Goal: Task Accomplishment & Management: Manage account settings

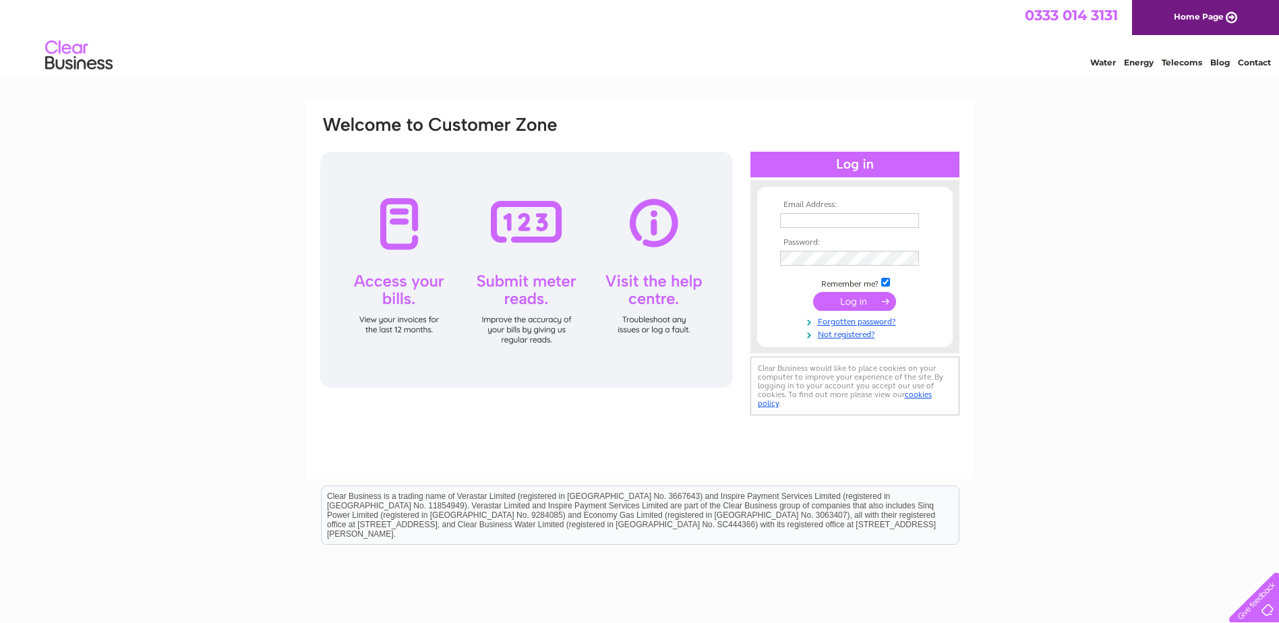
click at [818, 218] on input "text" at bounding box center [849, 220] width 139 height 15
type input "karent@mackayinglis.co.uk"
click at [845, 310] on input "submit" at bounding box center [854, 301] width 83 height 19
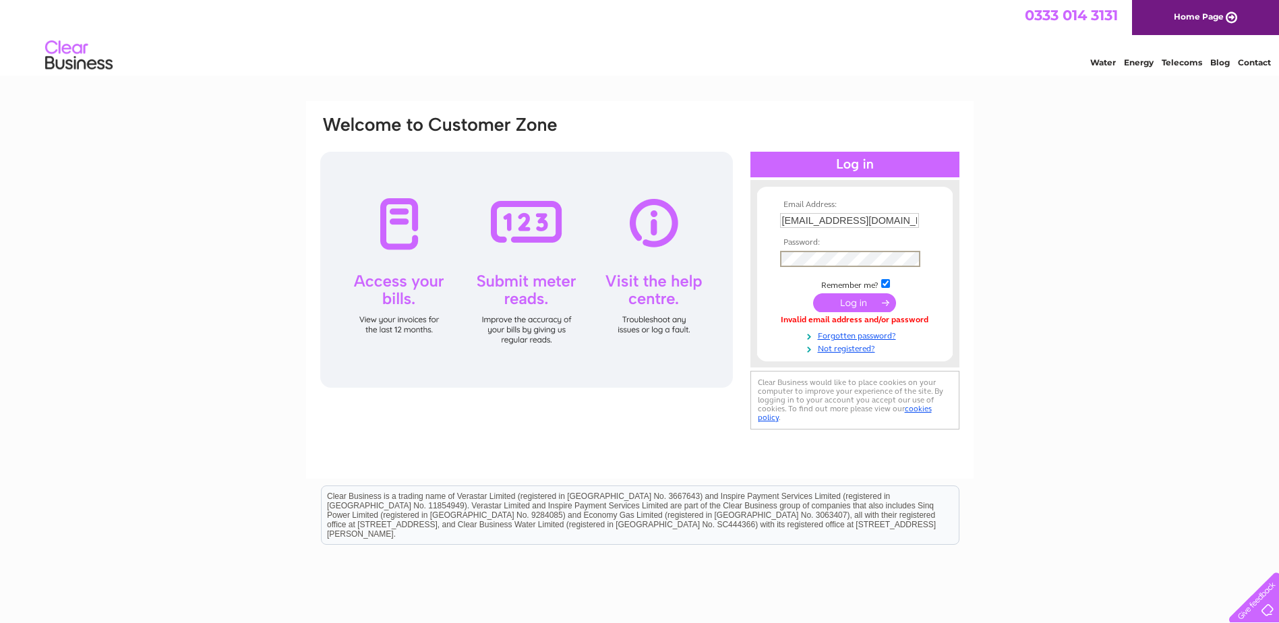
click at [857, 305] on input "submit" at bounding box center [854, 302] width 83 height 19
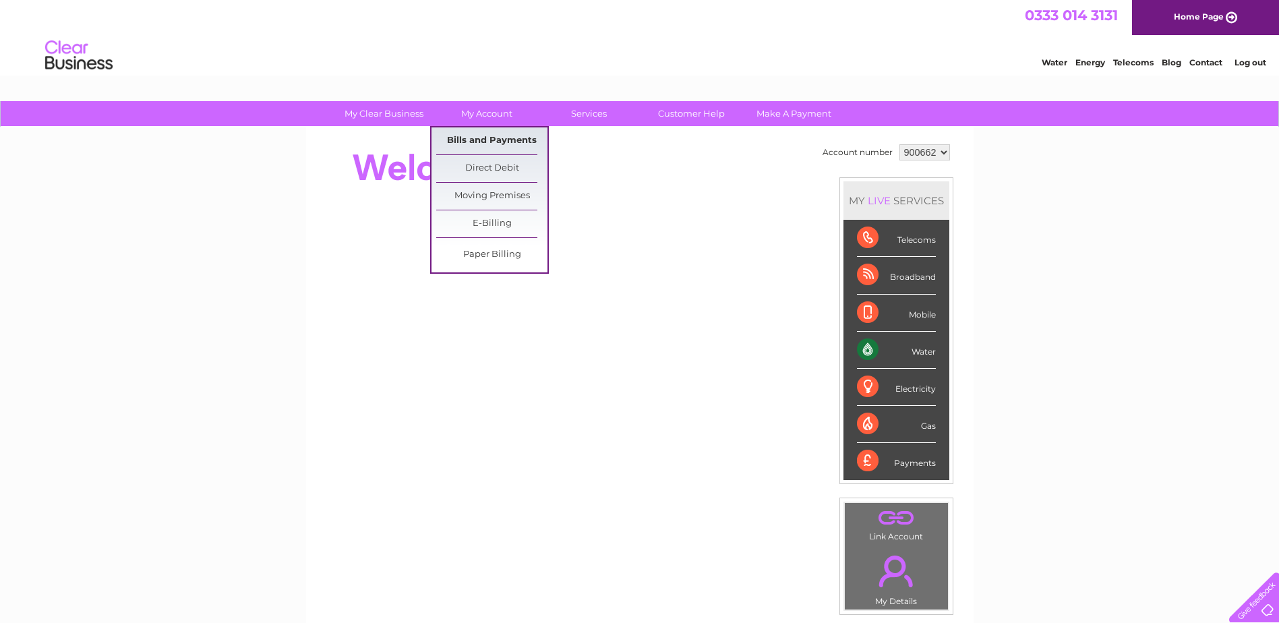
click at [481, 144] on link "Bills and Payments" at bounding box center [491, 140] width 111 height 27
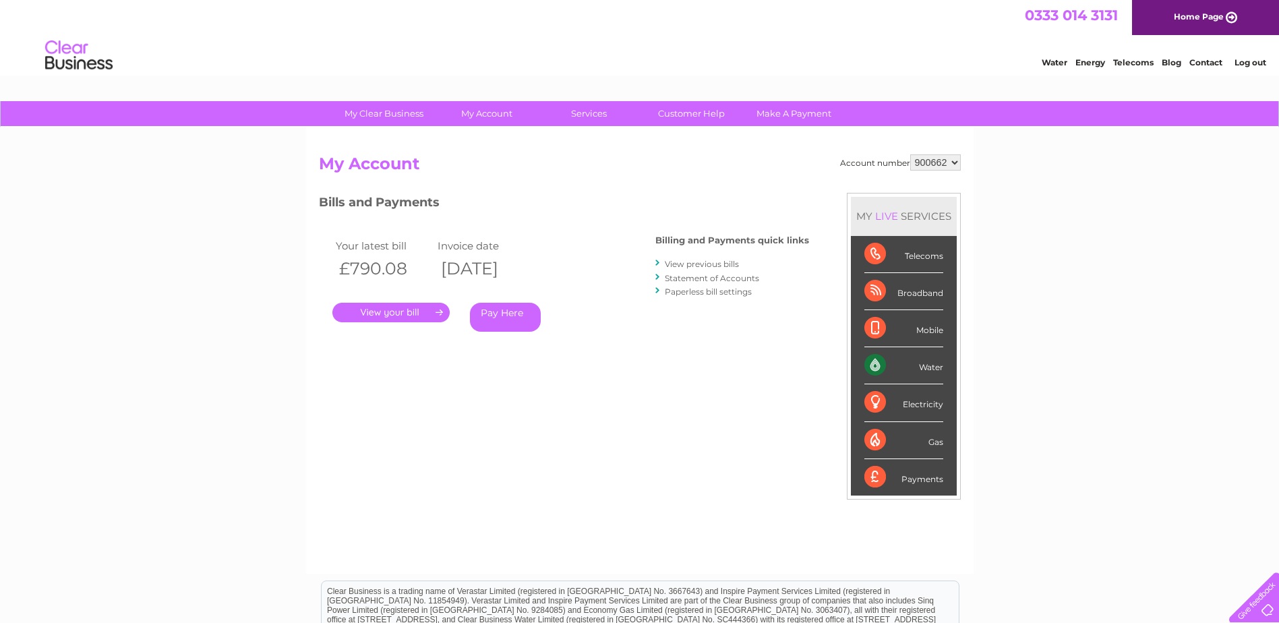
click at [403, 317] on link "." at bounding box center [390, 313] width 117 height 20
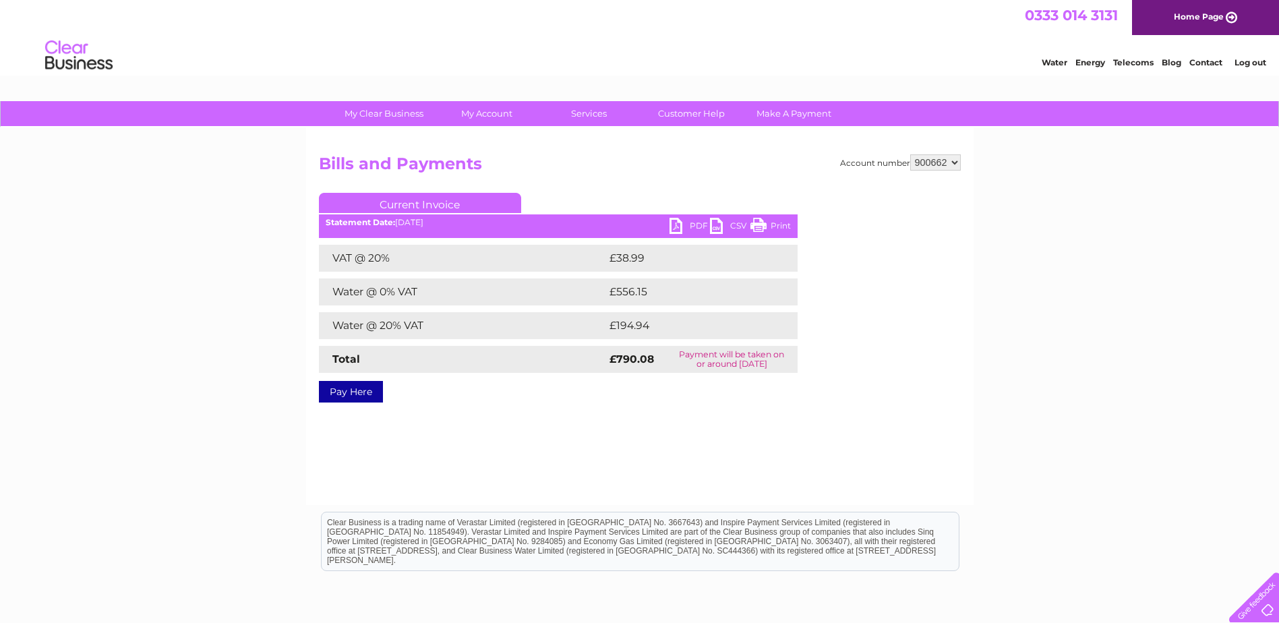
drag, startPoint x: 769, startPoint y: 223, endPoint x: 671, endPoint y: 216, distance: 98.1
click at [671, 216] on div "Current Invoice PDF CSV Print Statement Date: 02/10/2025" at bounding box center [558, 295] width 479 height 204
drag, startPoint x: 671, startPoint y: 216, endPoint x: 673, endPoint y: 225, distance: 9.7
click at [673, 225] on link "PDF" at bounding box center [690, 228] width 40 height 20
click at [1264, 65] on link "Log out" at bounding box center [1251, 62] width 32 height 10
